Goal: Task Accomplishment & Management: Use online tool/utility

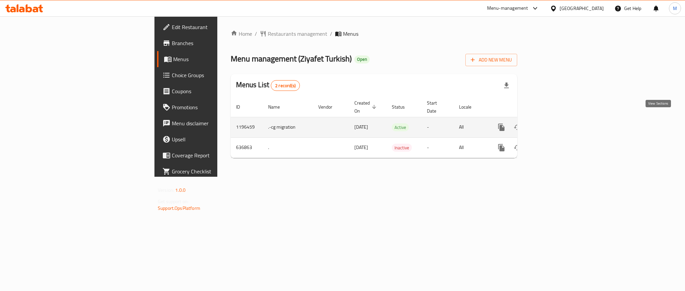
click at [553, 123] on icon "enhanced table" at bounding box center [549, 127] width 8 height 8
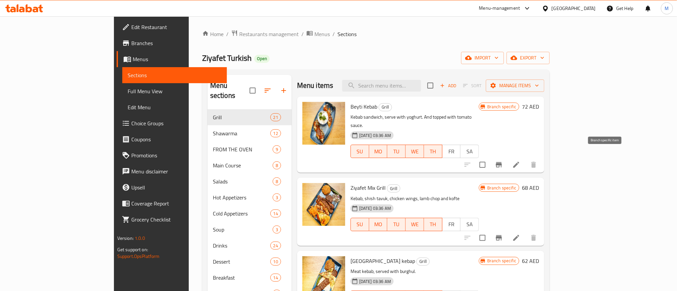
click at [507, 161] on button "Branch-specific-item" at bounding box center [499, 165] width 16 height 16
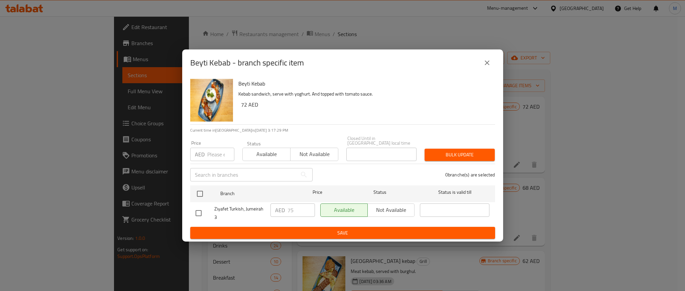
click at [484, 58] on button "close" at bounding box center [487, 63] width 16 height 16
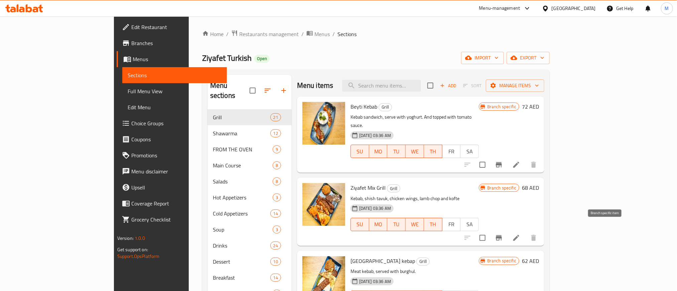
click at [502, 235] on icon "Branch-specific-item" at bounding box center [499, 237] width 6 height 5
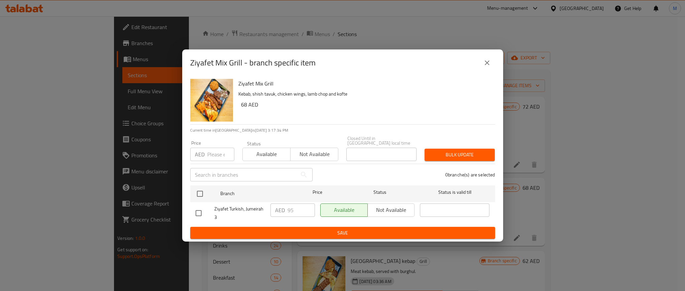
click at [488, 63] on icon "close" at bounding box center [487, 63] width 8 height 8
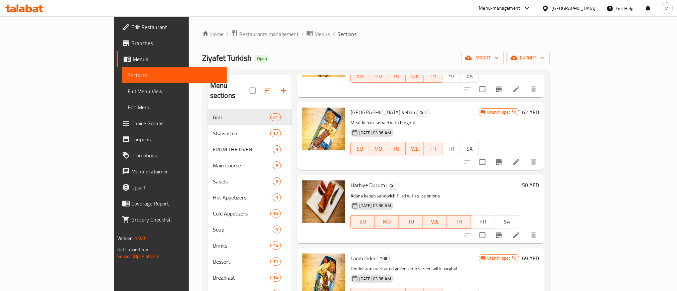
scroll to position [150, 0]
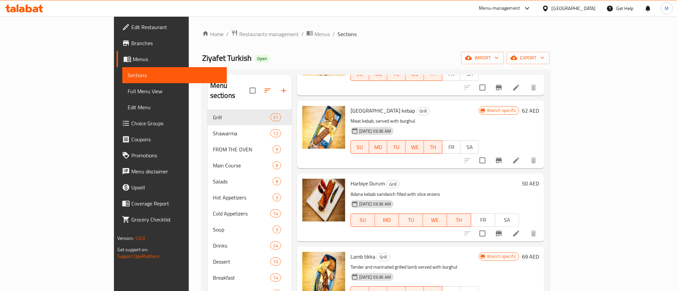
click at [502, 158] on icon "Branch-specific-item" at bounding box center [499, 160] width 6 height 5
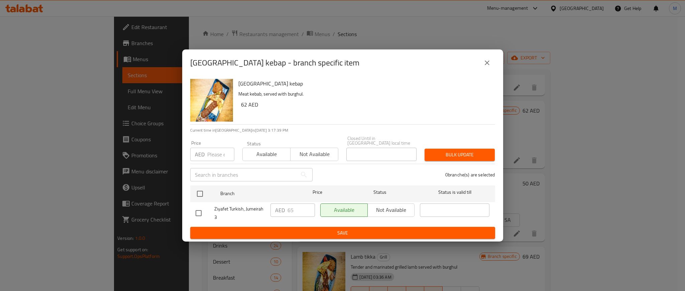
click at [483, 62] on icon "close" at bounding box center [487, 63] width 8 height 8
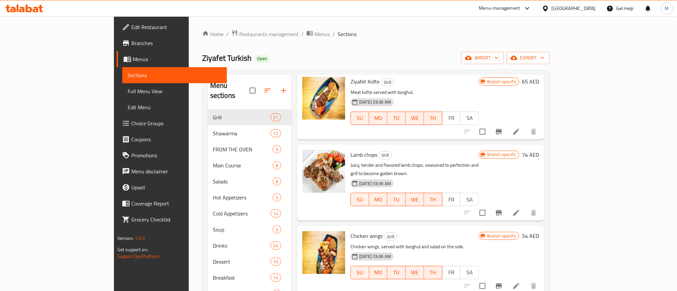
scroll to position [451, 0]
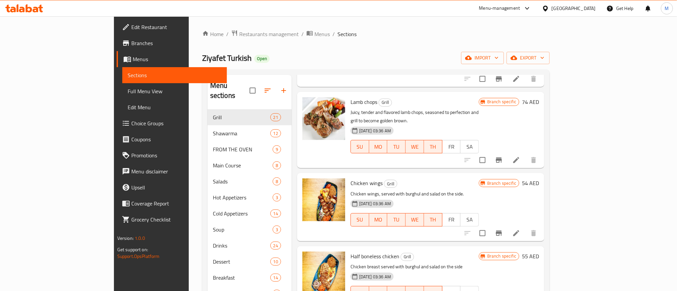
click at [503, 156] on icon "Branch-specific-item" at bounding box center [499, 160] width 8 height 8
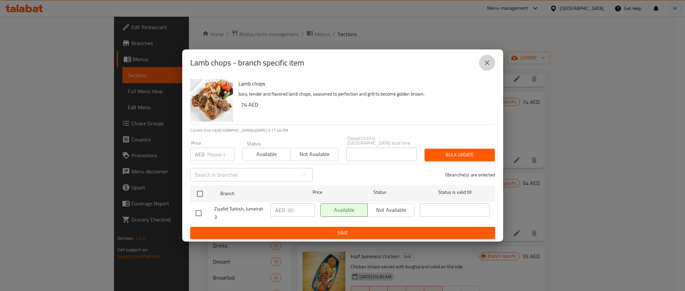
click at [491, 62] on button "close" at bounding box center [487, 63] width 16 height 16
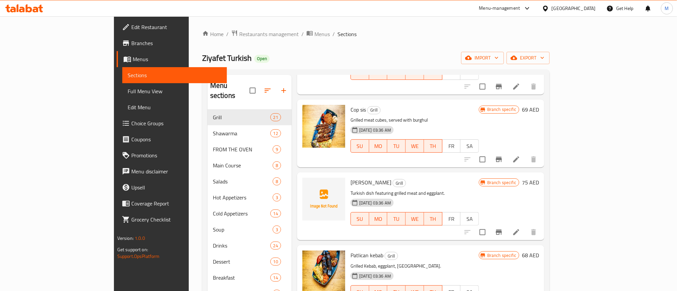
scroll to position [752, 0]
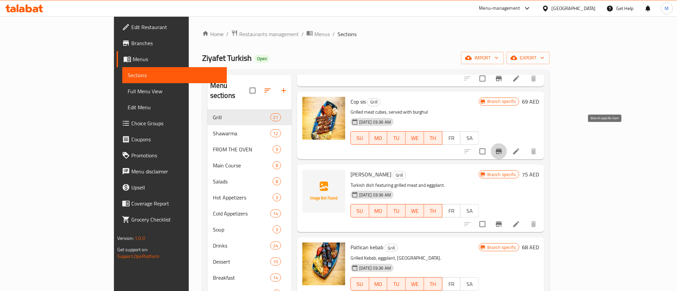
click at [503, 147] on icon "Branch-specific-item" at bounding box center [499, 151] width 8 height 8
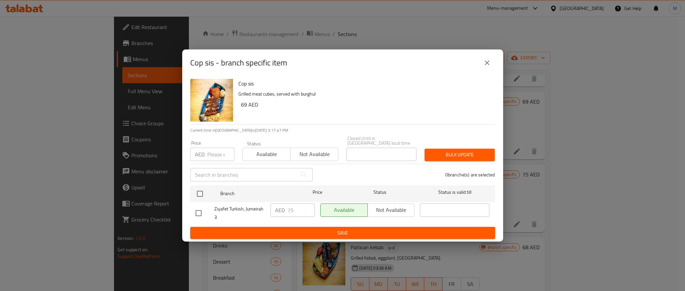
click at [489, 60] on icon "close" at bounding box center [487, 63] width 8 height 8
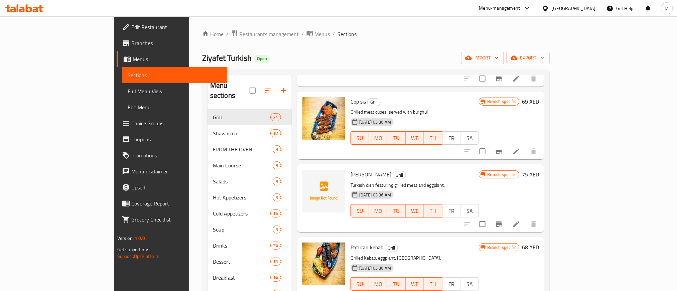
click at [507, 216] on button "Branch-specific-item" at bounding box center [499, 224] width 16 height 16
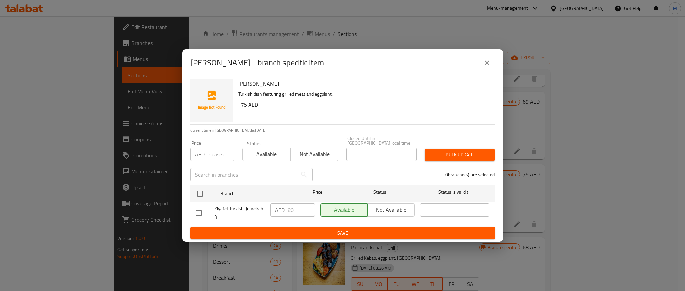
click at [486, 64] on icon "close" at bounding box center [487, 63] width 8 height 8
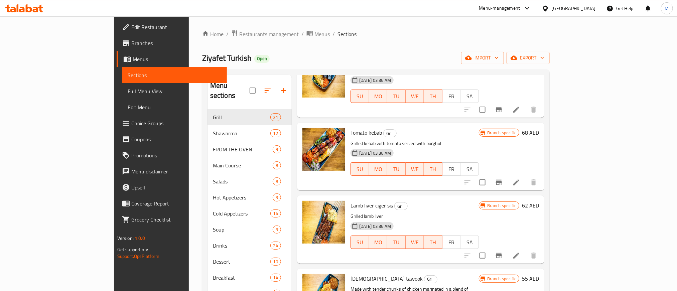
scroll to position [952, 0]
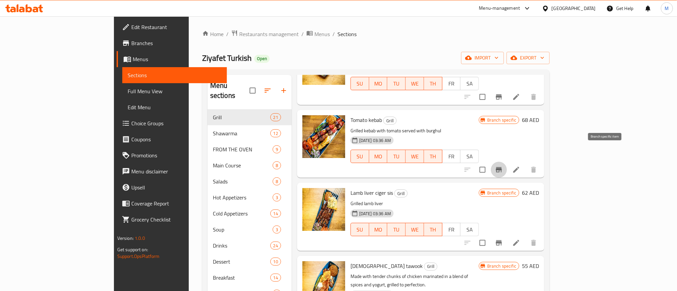
click at [502, 167] on icon "Branch-specific-item" at bounding box center [499, 169] width 6 height 5
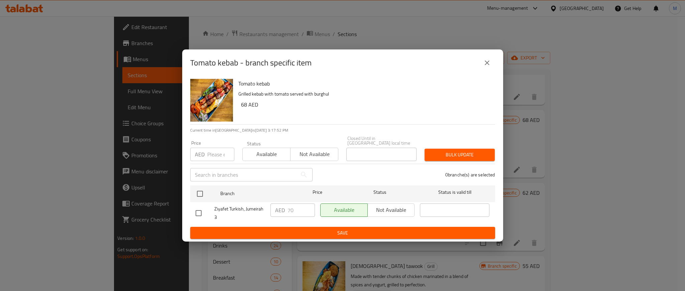
click at [483, 59] on icon "close" at bounding box center [487, 63] width 8 height 8
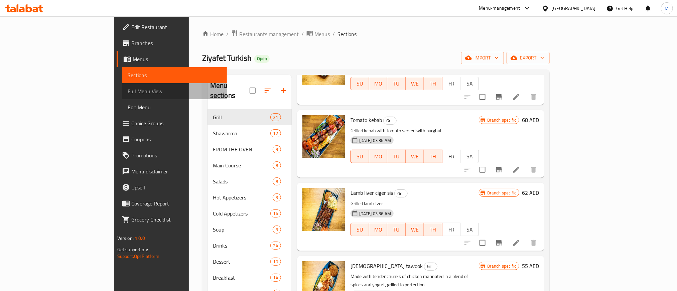
click at [128, 95] on span "Full Menu View" at bounding box center [175, 91] width 94 height 8
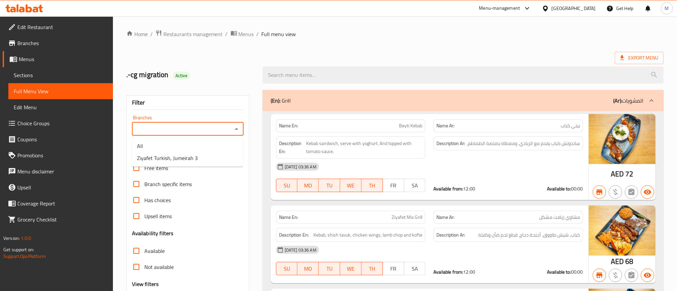
click at [205, 132] on input "Branches" at bounding box center [182, 128] width 97 height 9
click at [205, 153] on li "Ziyafet Turkish, Jumeirah 3" at bounding box center [187, 158] width 111 height 12
type input "Ziyafet Turkish, Jumeirah 3"
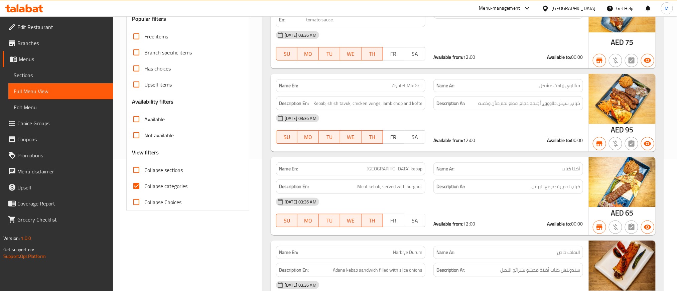
scroll to position [150, 0]
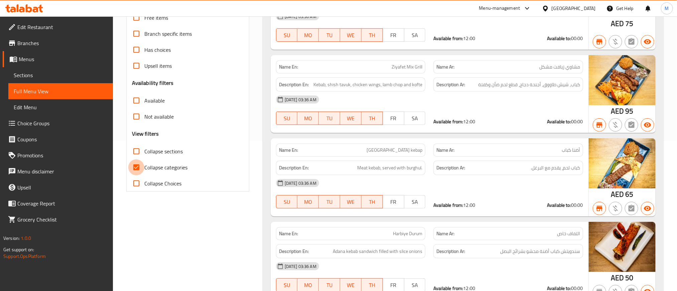
click at [136, 167] on input "Collapse categories" at bounding box center [136, 167] width 16 height 16
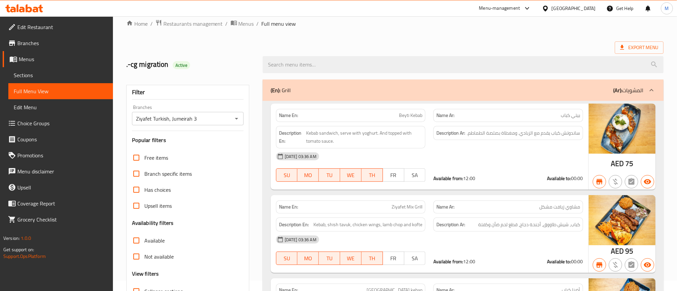
scroll to position [0, 0]
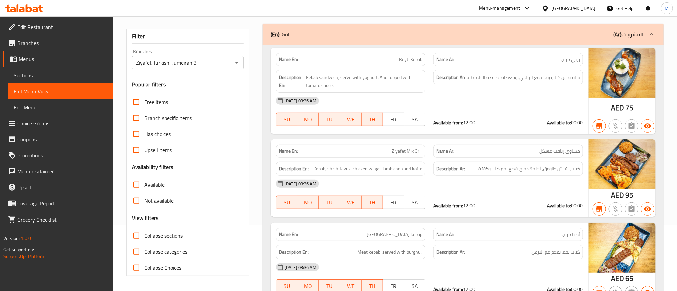
scroll to position [200, 0]
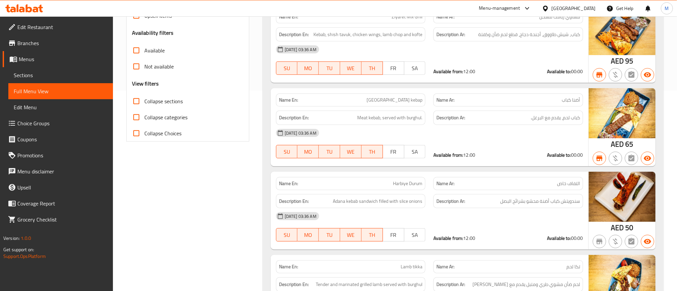
click at [137, 117] on input "Collapse categories" at bounding box center [136, 117] width 16 height 16
checkbox input "true"
click at [133, 134] on input "Collapse Choices" at bounding box center [136, 133] width 16 height 16
checkbox input "true"
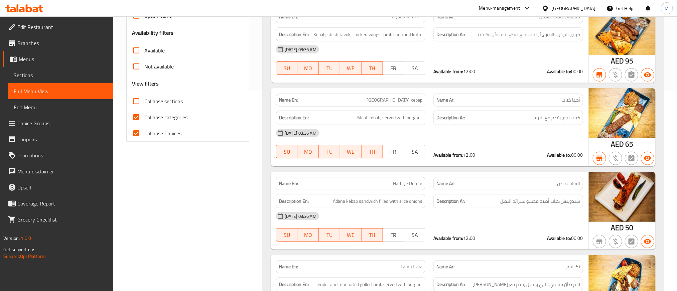
click at [141, 97] on input "Collapse sections" at bounding box center [136, 101] width 16 height 16
checkbox input "true"
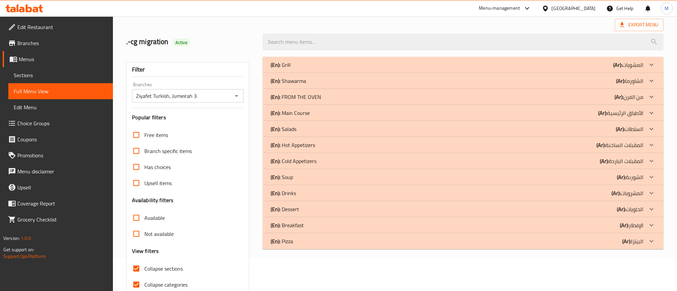
scroll to position [0, 0]
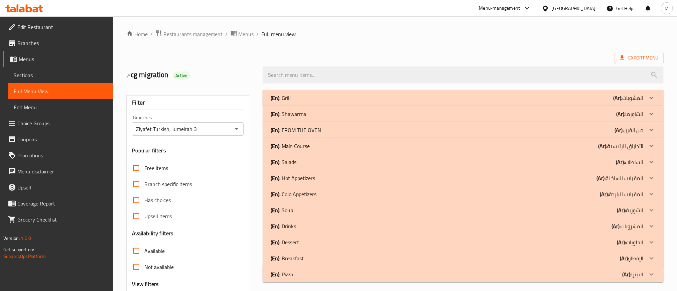
click at [650, 94] on icon at bounding box center [651, 98] width 8 height 8
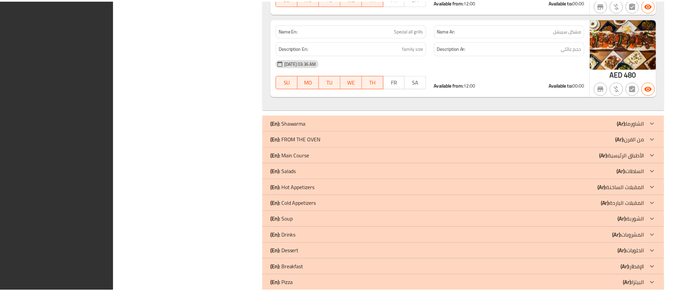
scroll to position [1814, 0]
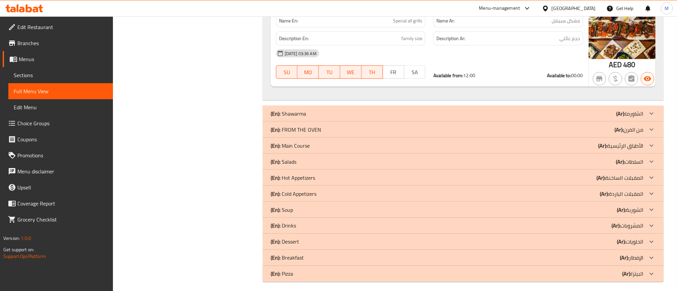
click at [21, 4] on div at bounding box center [24, 8] width 48 height 13
click at [22, 10] on icon at bounding box center [24, 8] width 38 height 8
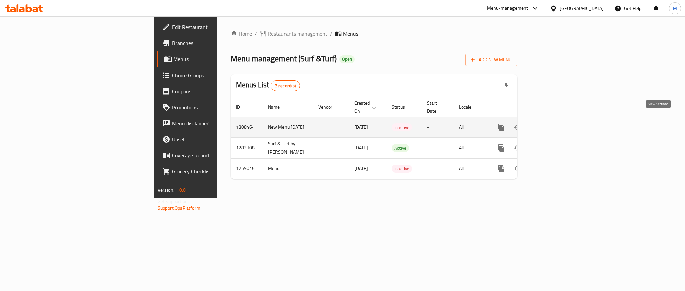
click at [553, 123] on icon "enhanced table" at bounding box center [549, 127] width 8 height 8
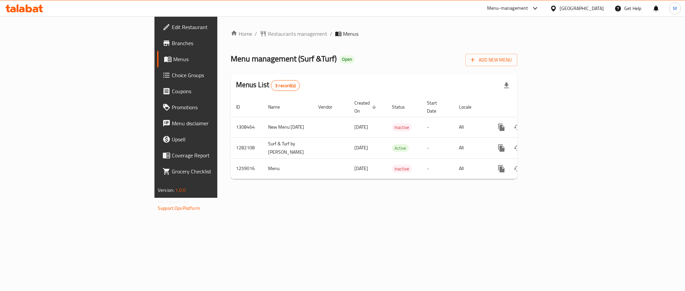
click at [38, 8] on icon at bounding box center [24, 8] width 38 height 8
